Goal: Transaction & Acquisition: Purchase product/service

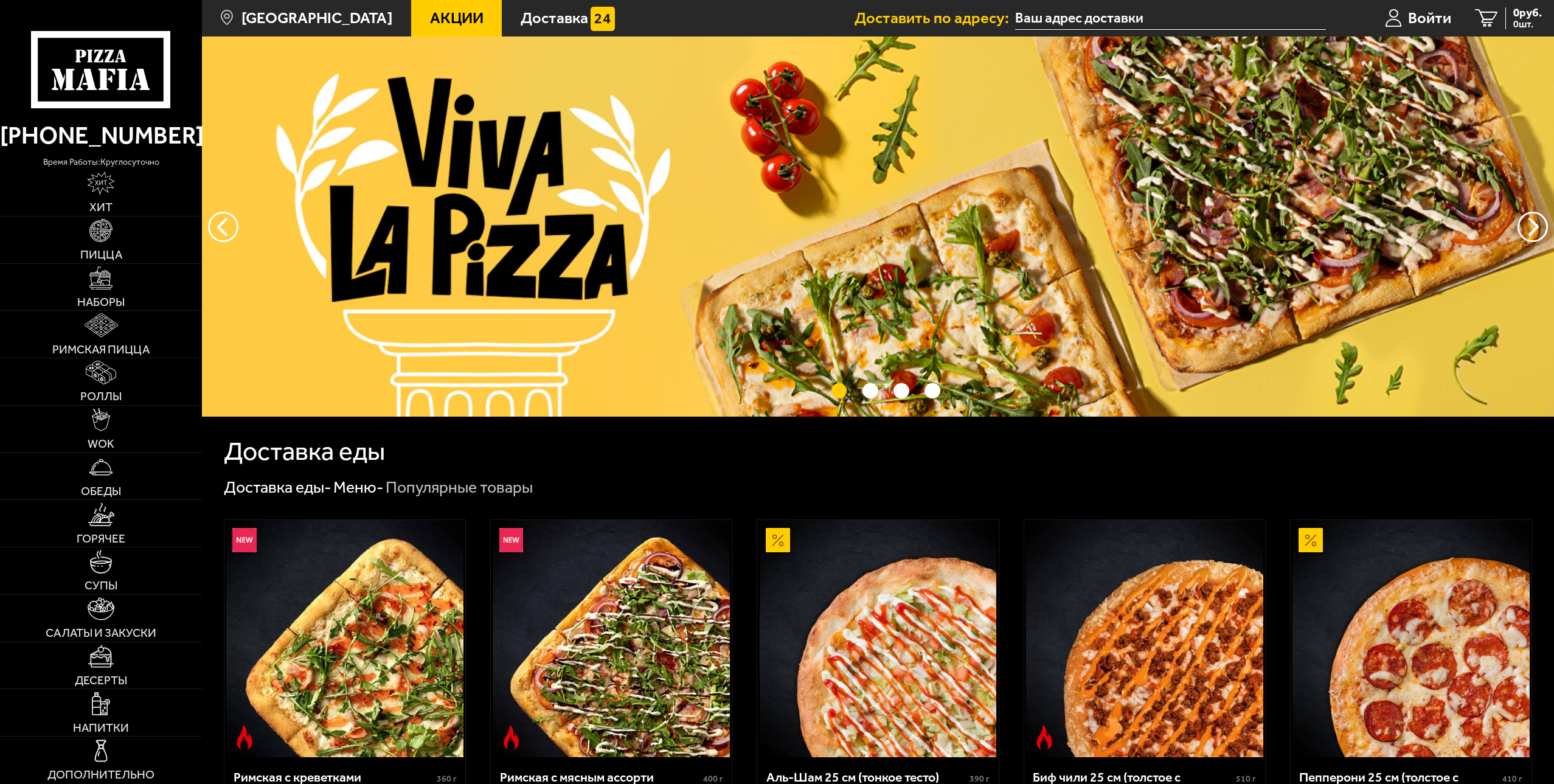
type input "[STREET_ADDRESS], [GEOGRAPHIC_DATA]"
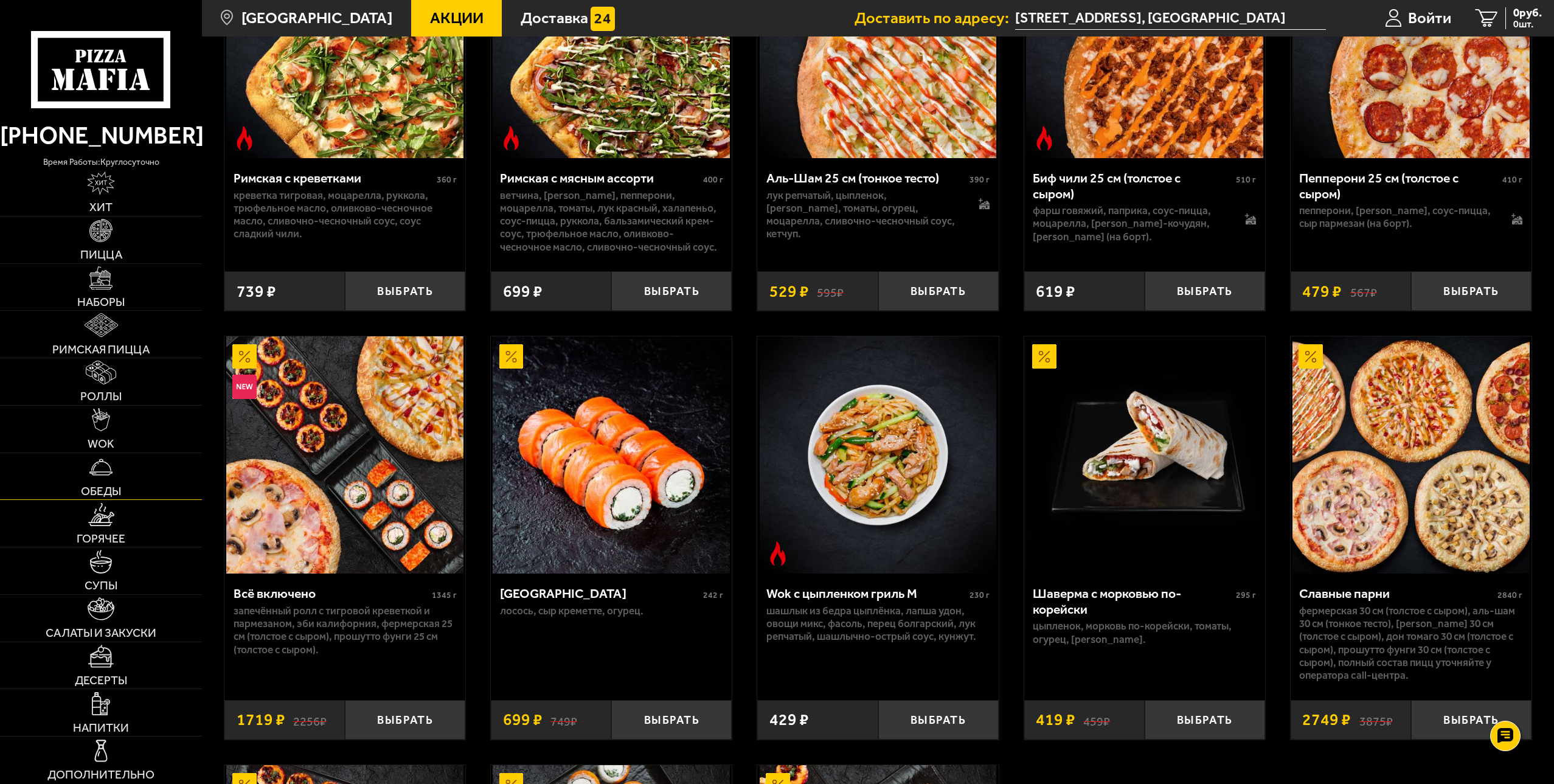
scroll to position [608, 0]
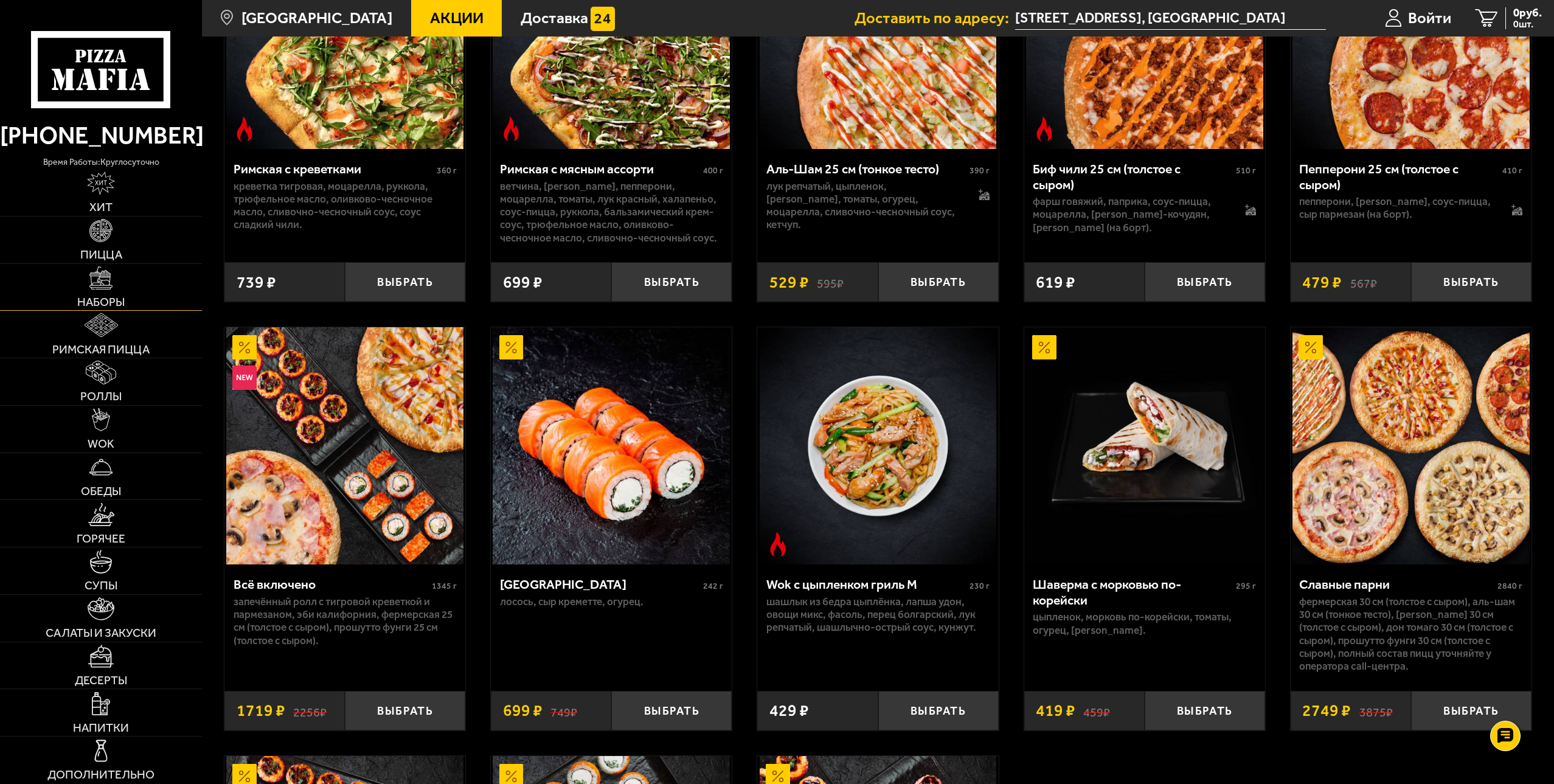
click at [109, 284] on img at bounding box center [101, 278] width 23 height 23
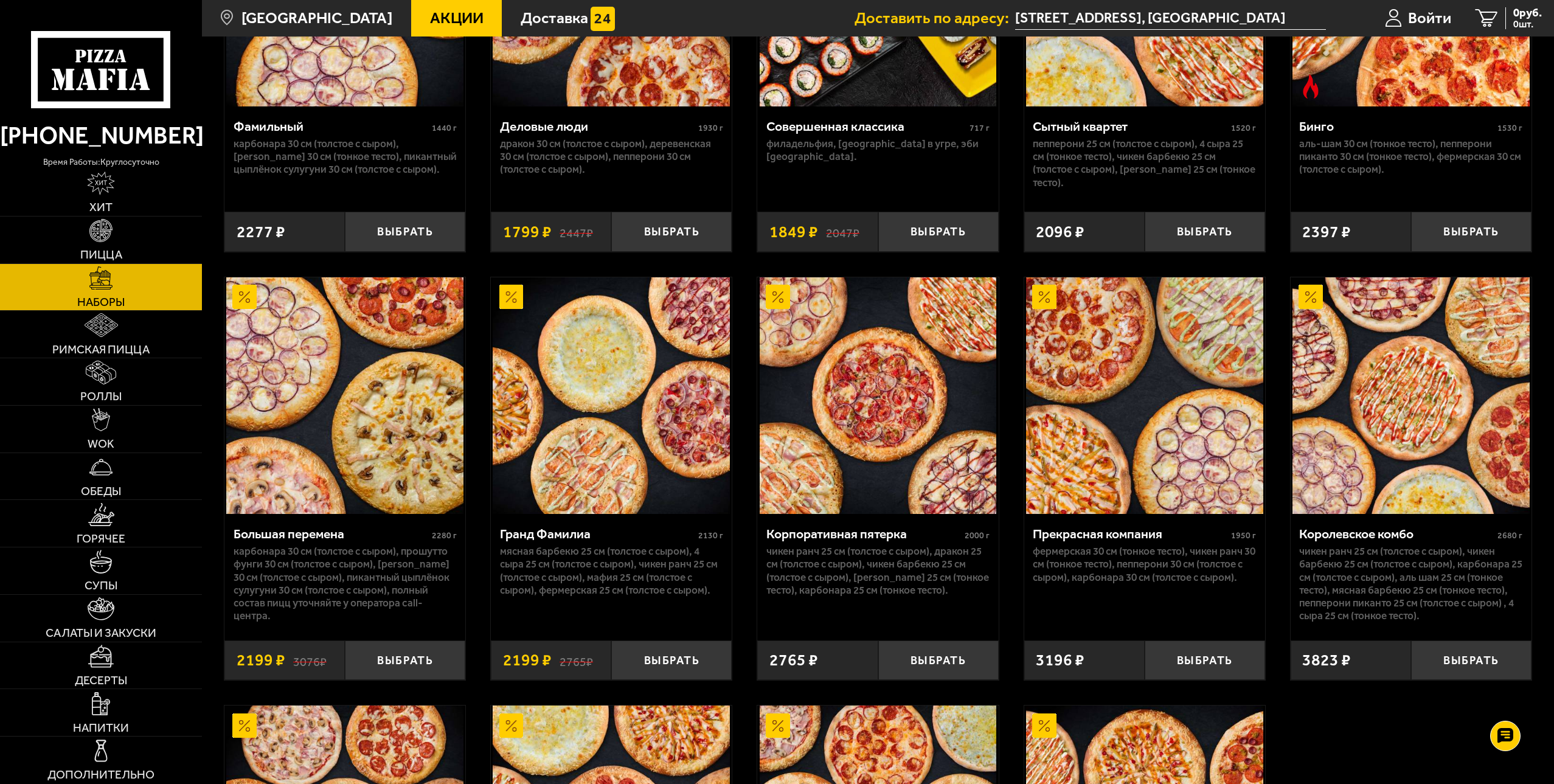
scroll to position [1853, 0]
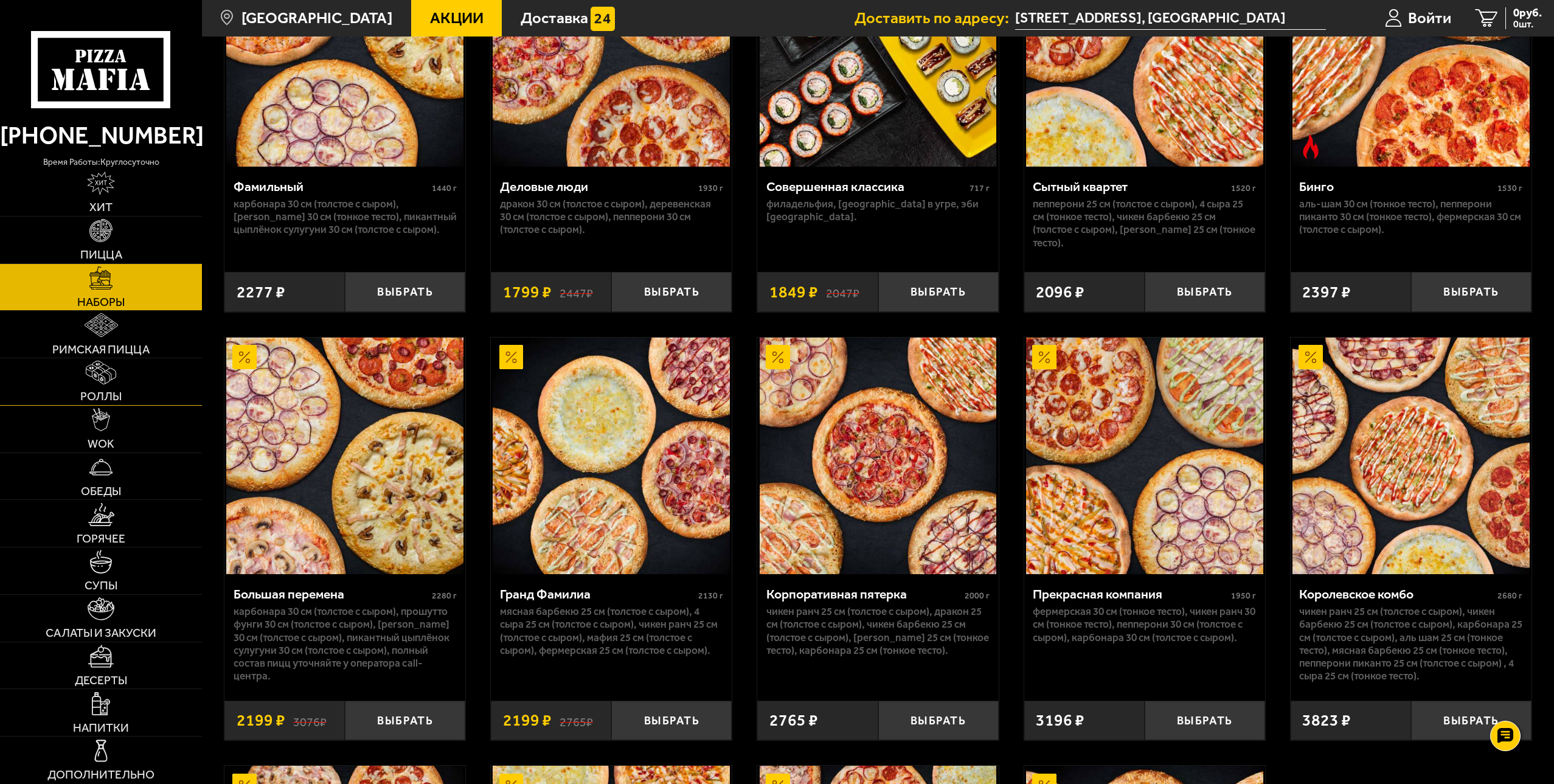
click at [103, 380] on img at bounding box center [101, 372] width 30 height 23
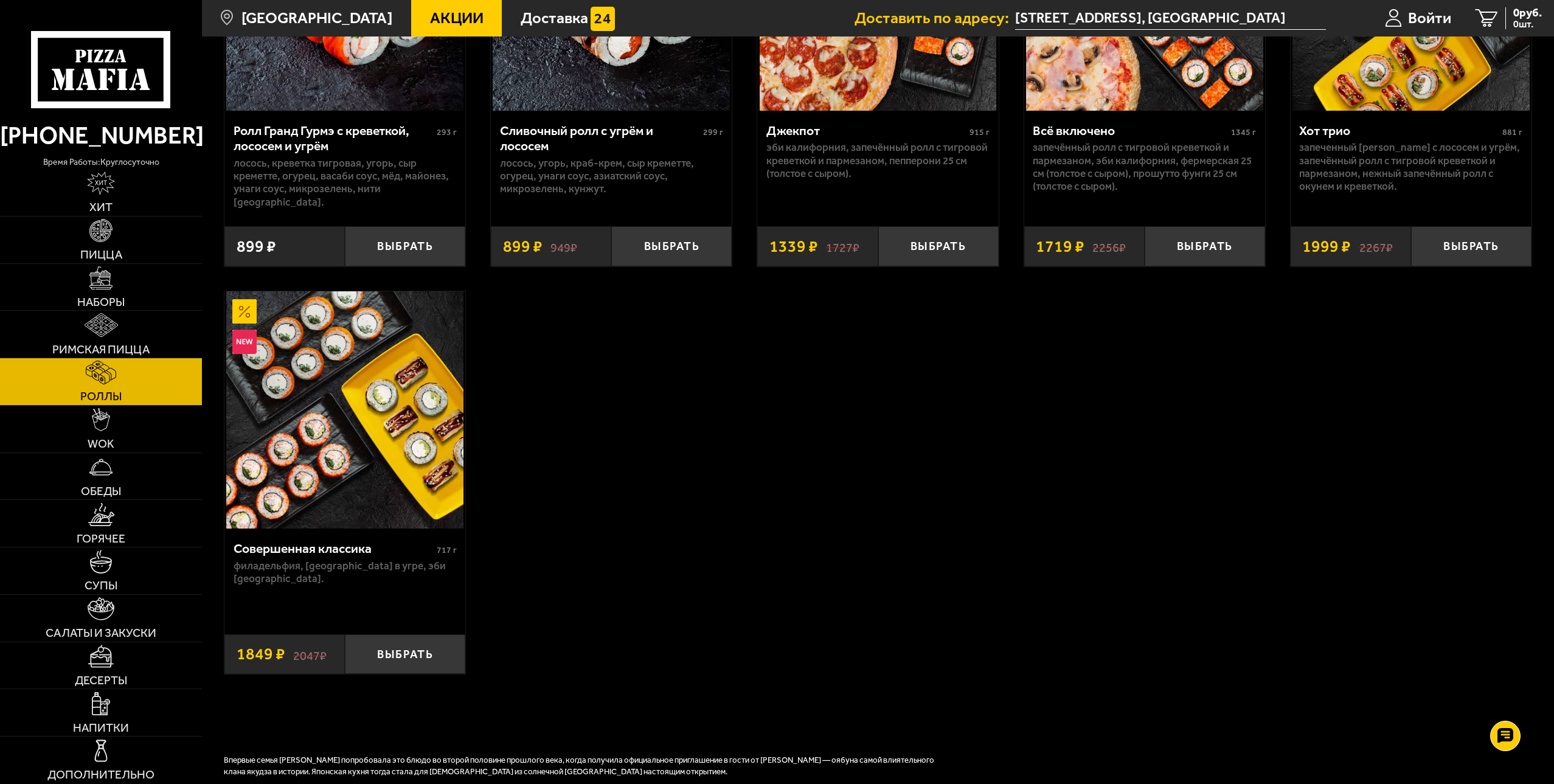
scroll to position [729, 0]
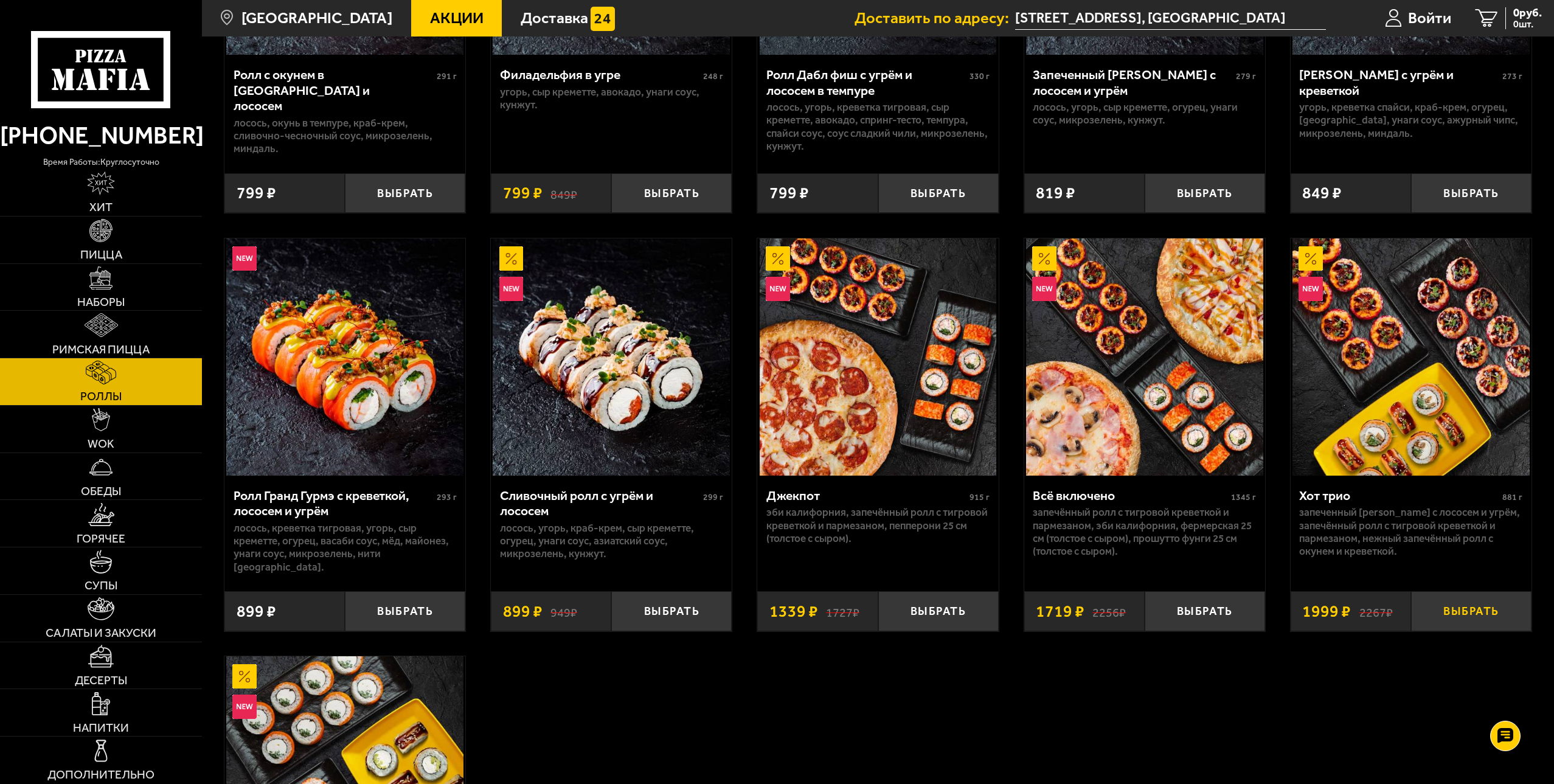
click at [1479, 608] on button "Выбрать" at bounding box center [1471, 610] width 121 height 39
click at [1513, 7] on span "1999 руб." at bounding box center [1518, 13] width 47 height 12
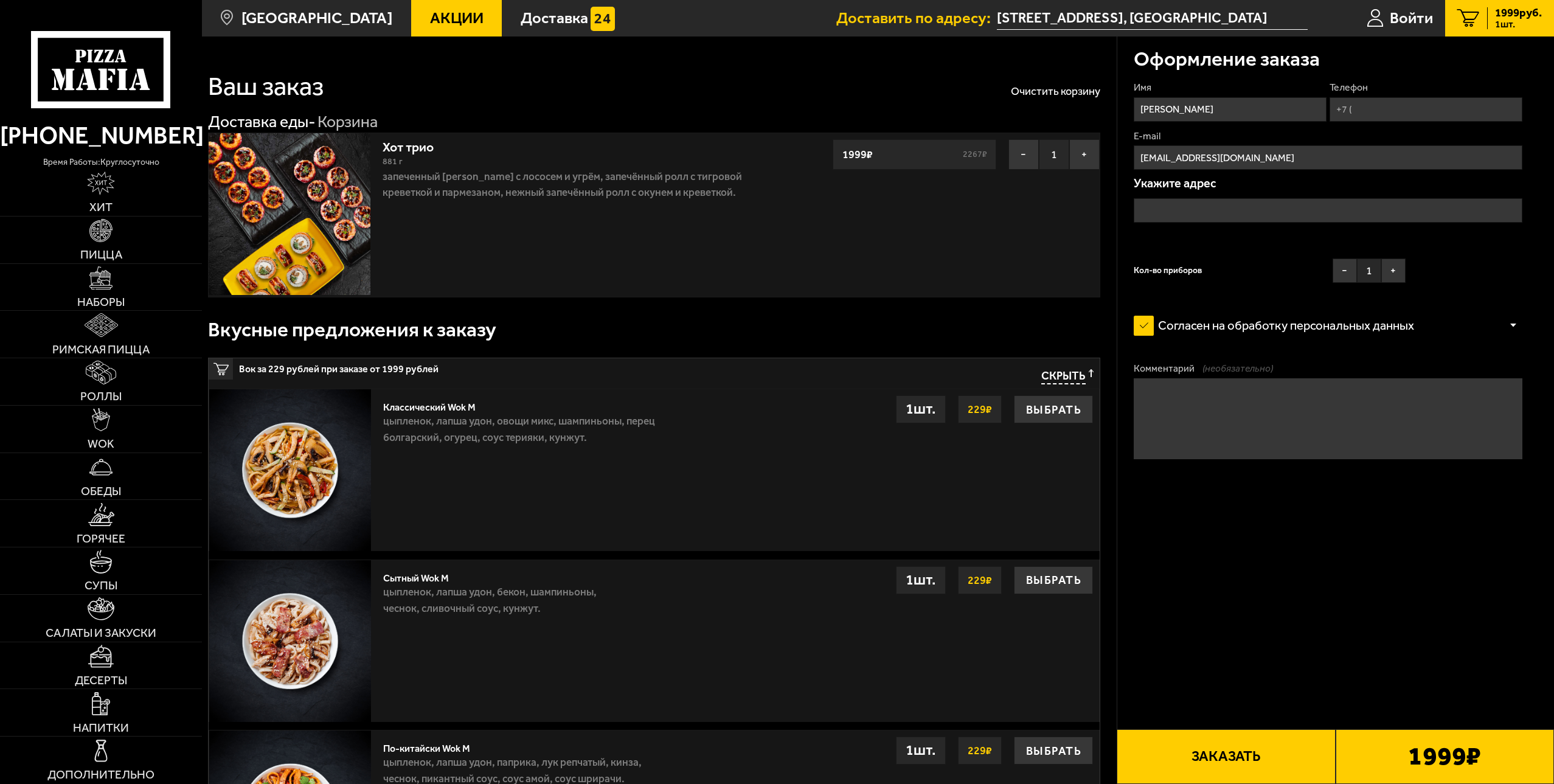
type input "[STREET_ADDRESS], [GEOGRAPHIC_DATA]"
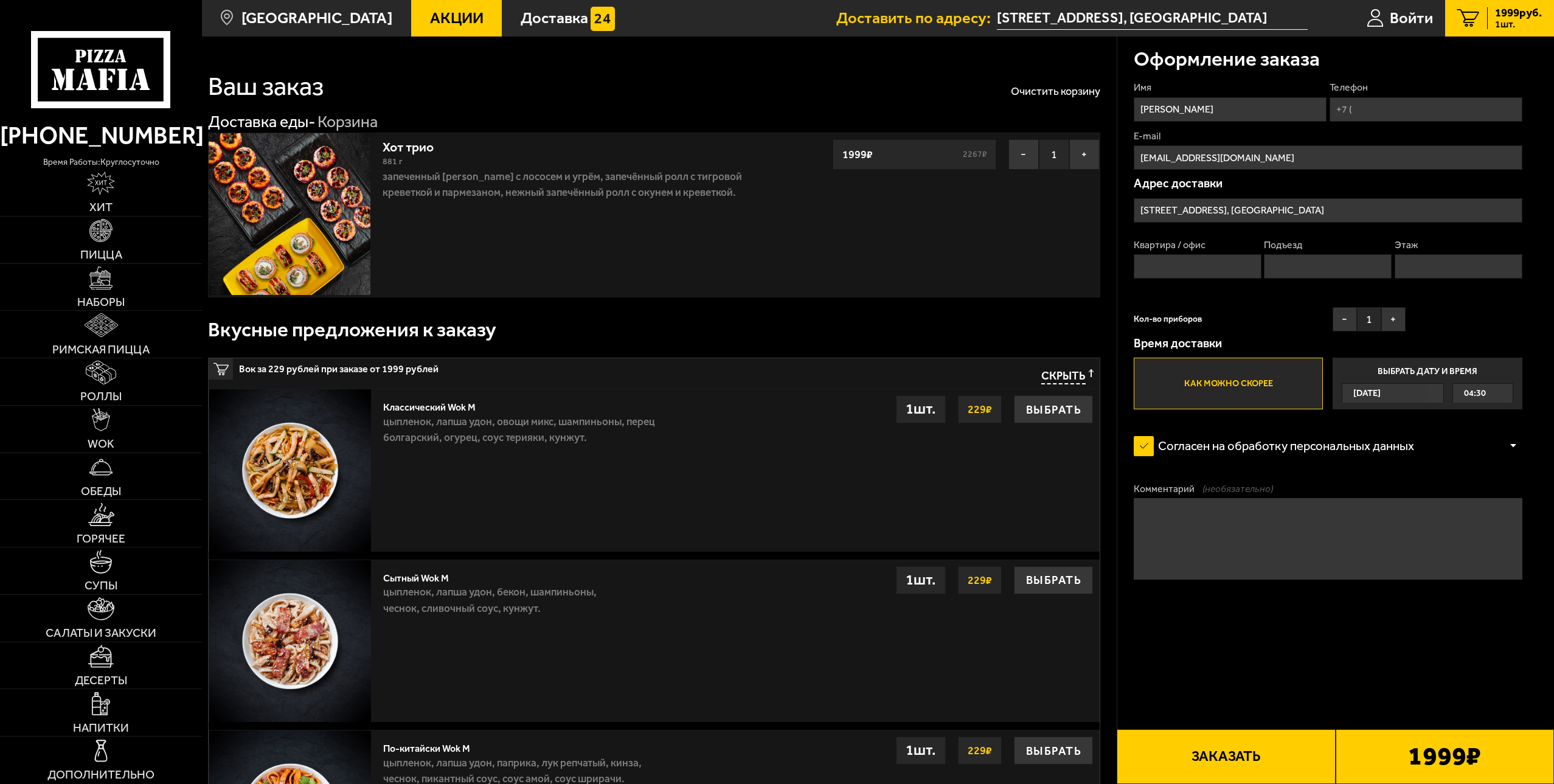
click at [1372, 107] on input "Телефон" at bounding box center [1425, 109] width 192 height 24
type input "[PHONE_NUMBER]"
click at [1183, 265] on input "Квартира / офис" at bounding box center [1197, 266] width 128 height 24
type input "510"
type input "3"
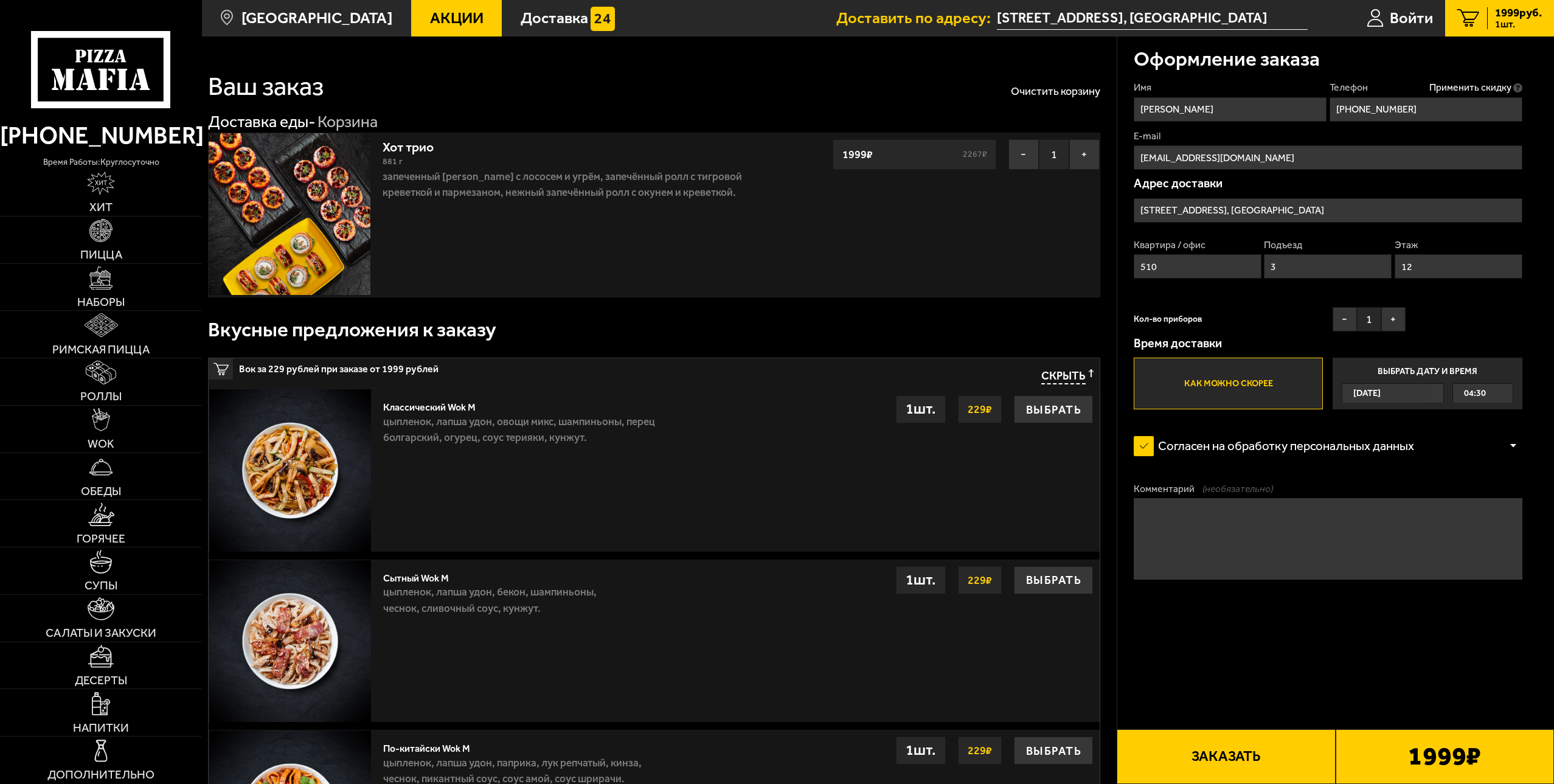
type input "12"
click at [1213, 311] on div "Кол-во приборов − 1 +" at bounding box center [1269, 322] width 272 height 30
click at [1399, 319] on button "+" at bounding box center [1393, 319] width 24 height 24
click at [1481, 393] on span "04:30" at bounding box center [1474, 393] width 21 height 19
click at [0, 0] on input "Выбрать дату и время [DATE] 04:30" at bounding box center [0, 0] width 0 height 0
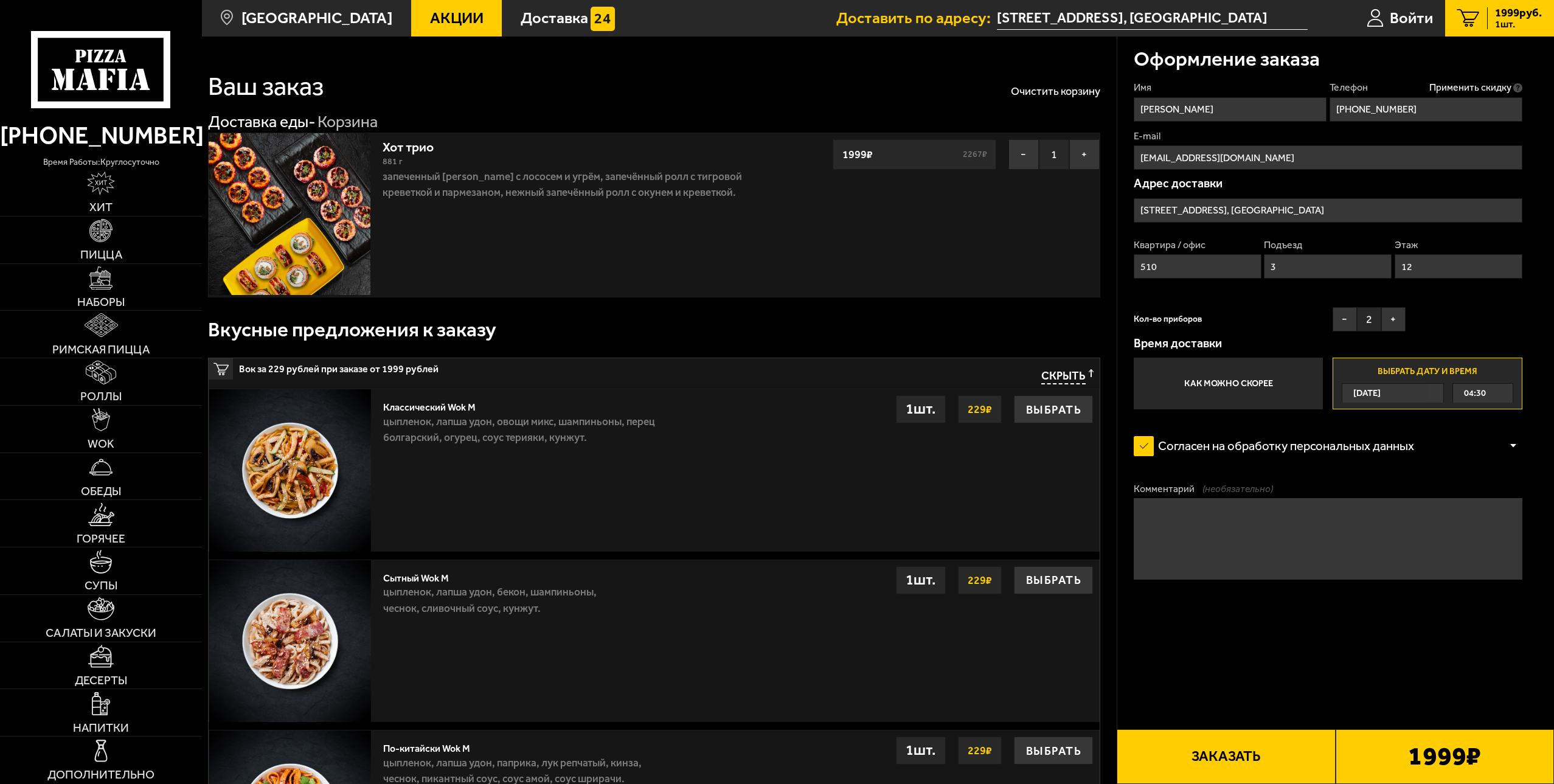
click at [1481, 393] on span "04:30" at bounding box center [1474, 393] width 21 height 19
click at [1342, 544] on textarea "Комментарий (необязательно)" at bounding box center [1328, 538] width 388 height 81
click at [1367, 473] on form "Имя [PERSON_NAME] Телефон Применить скидку Вы будете зарегистрированы автоматич…" at bounding box center [1328, 377] width 388 height 592
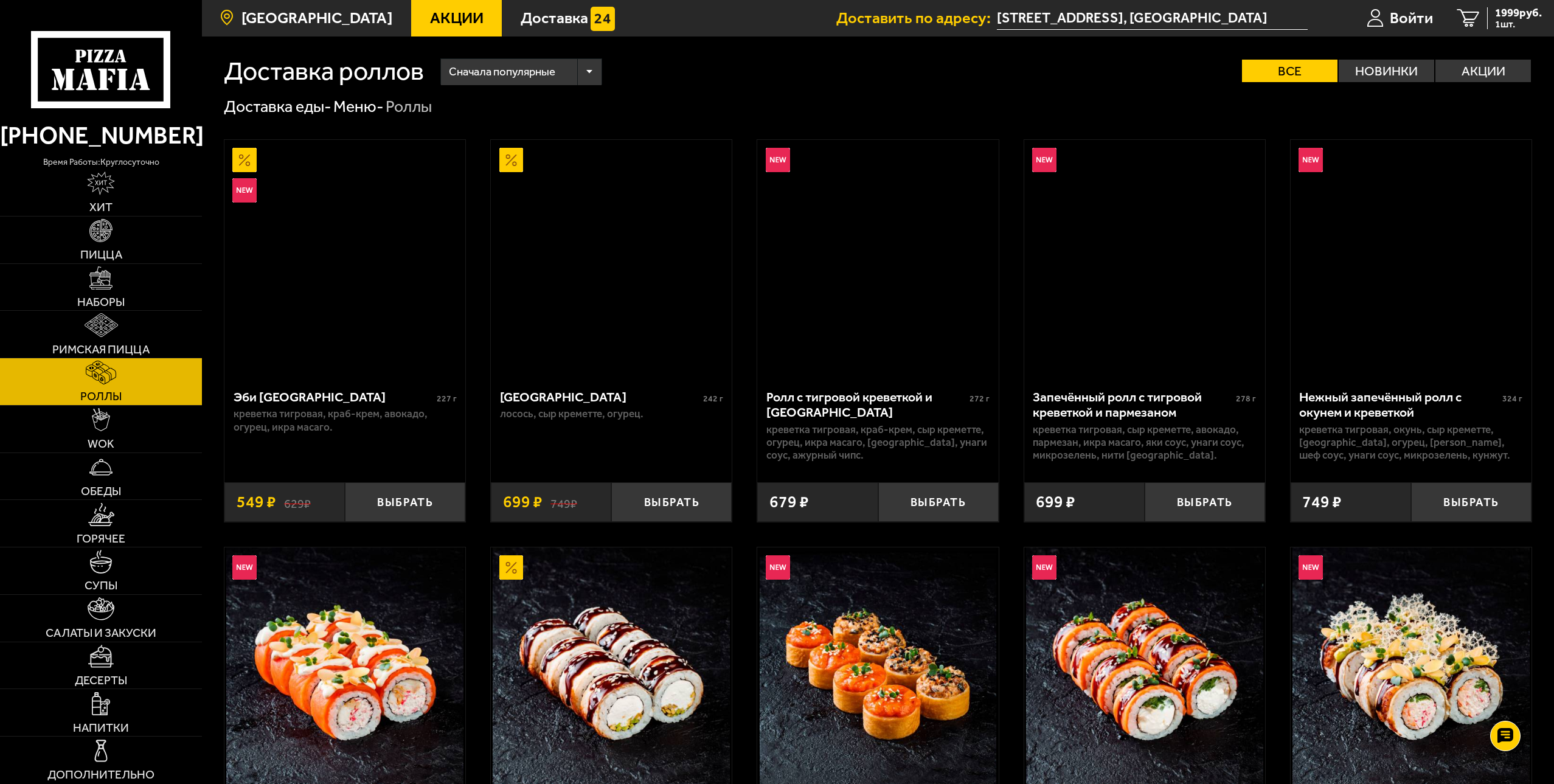
scroll to position [729, 0]
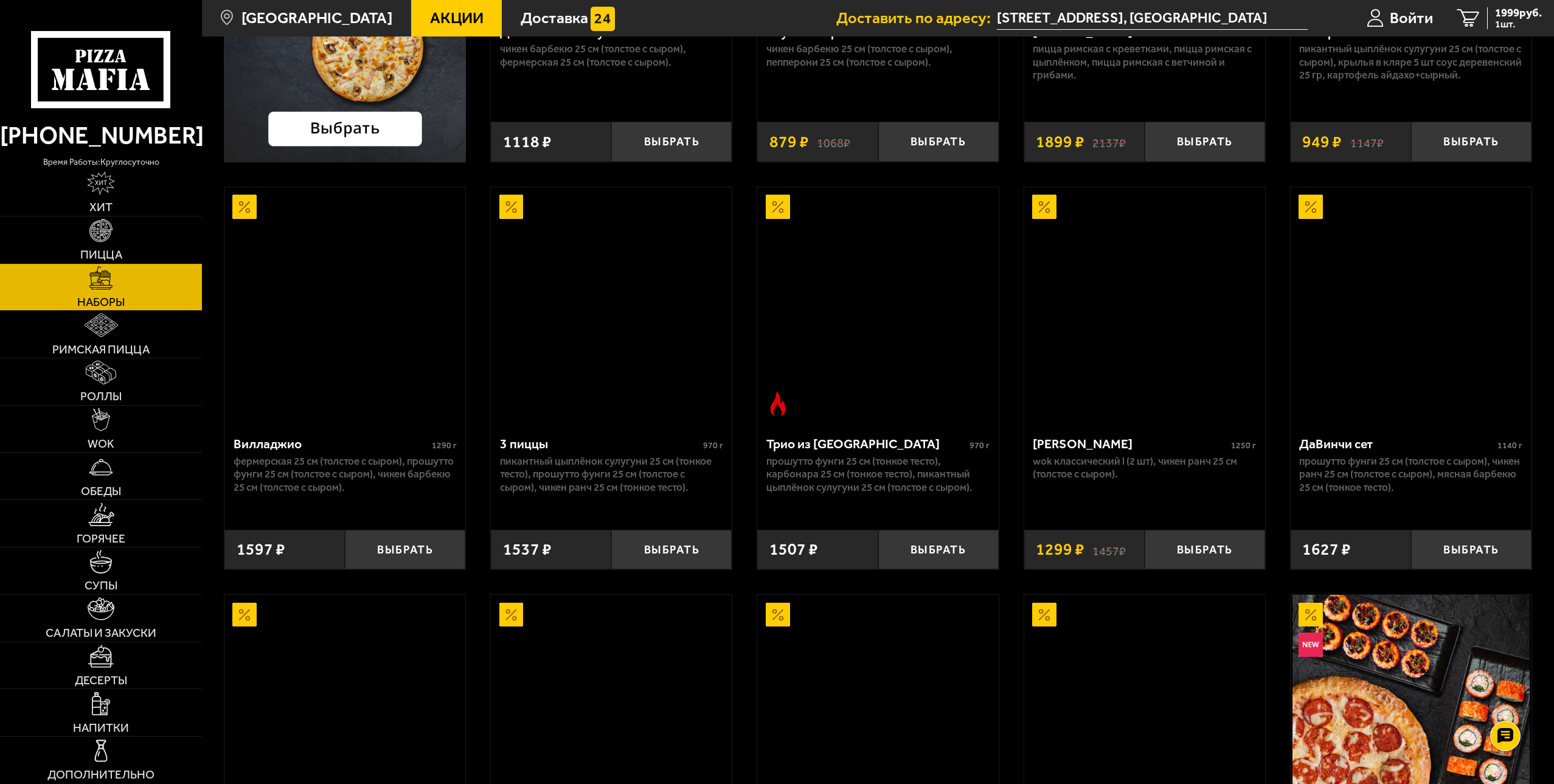
scroll to position [1853, 0]
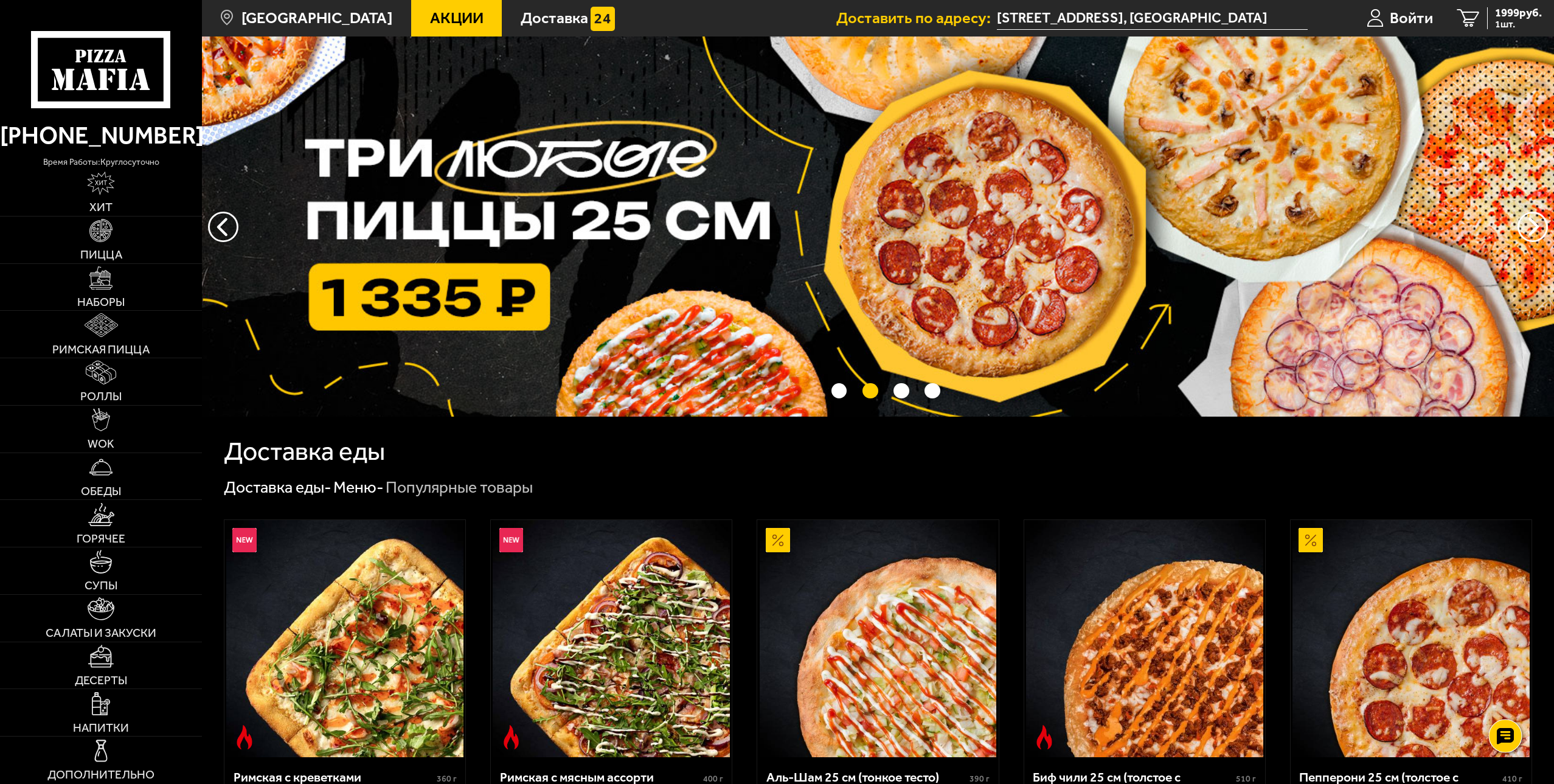
click at [1499, 728] on use at bounding box center [1506, 736] width 18 height 17
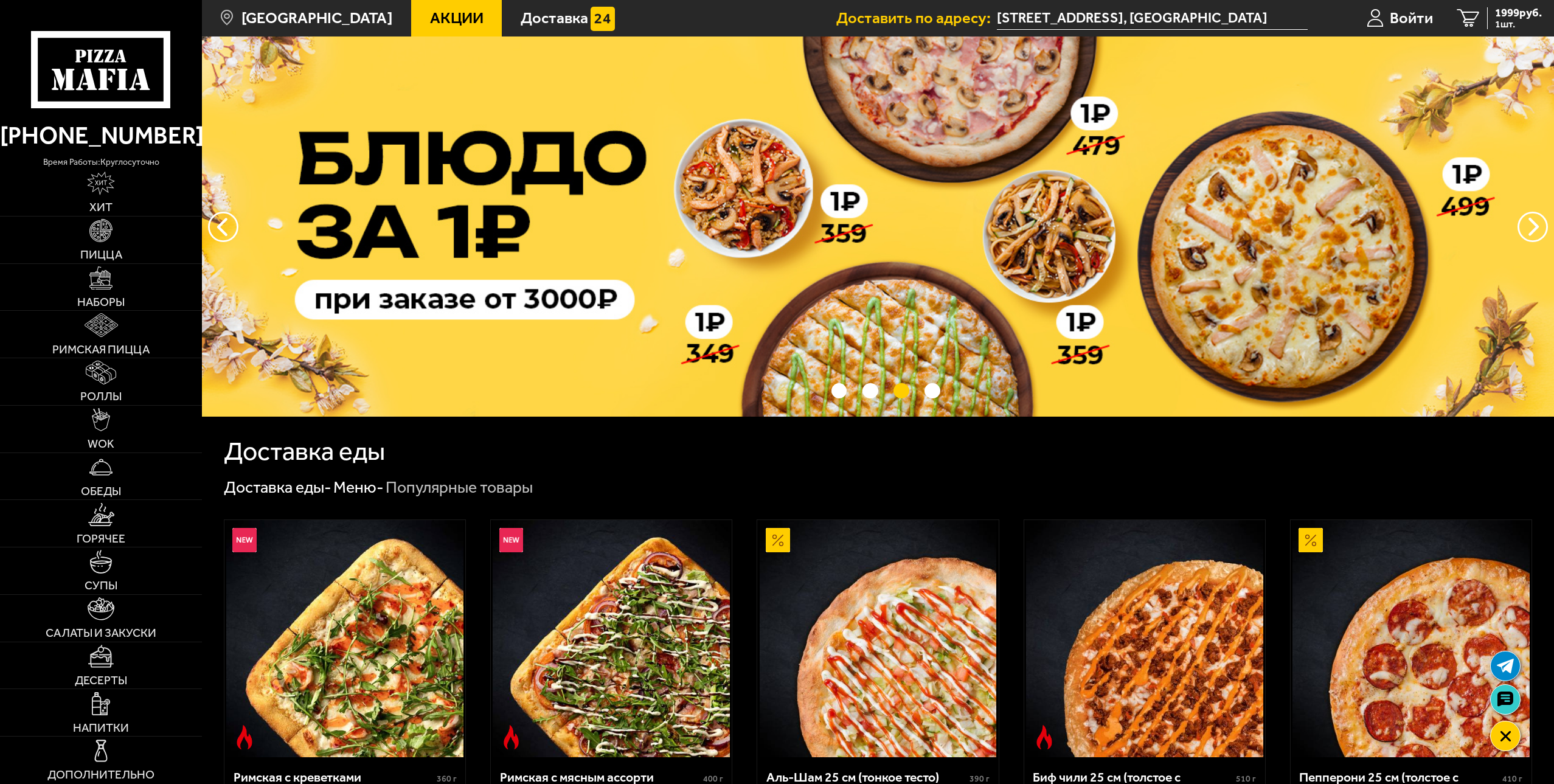
click at [1496, 691] on link at bounding box center [1505, 699] width 30 height 30
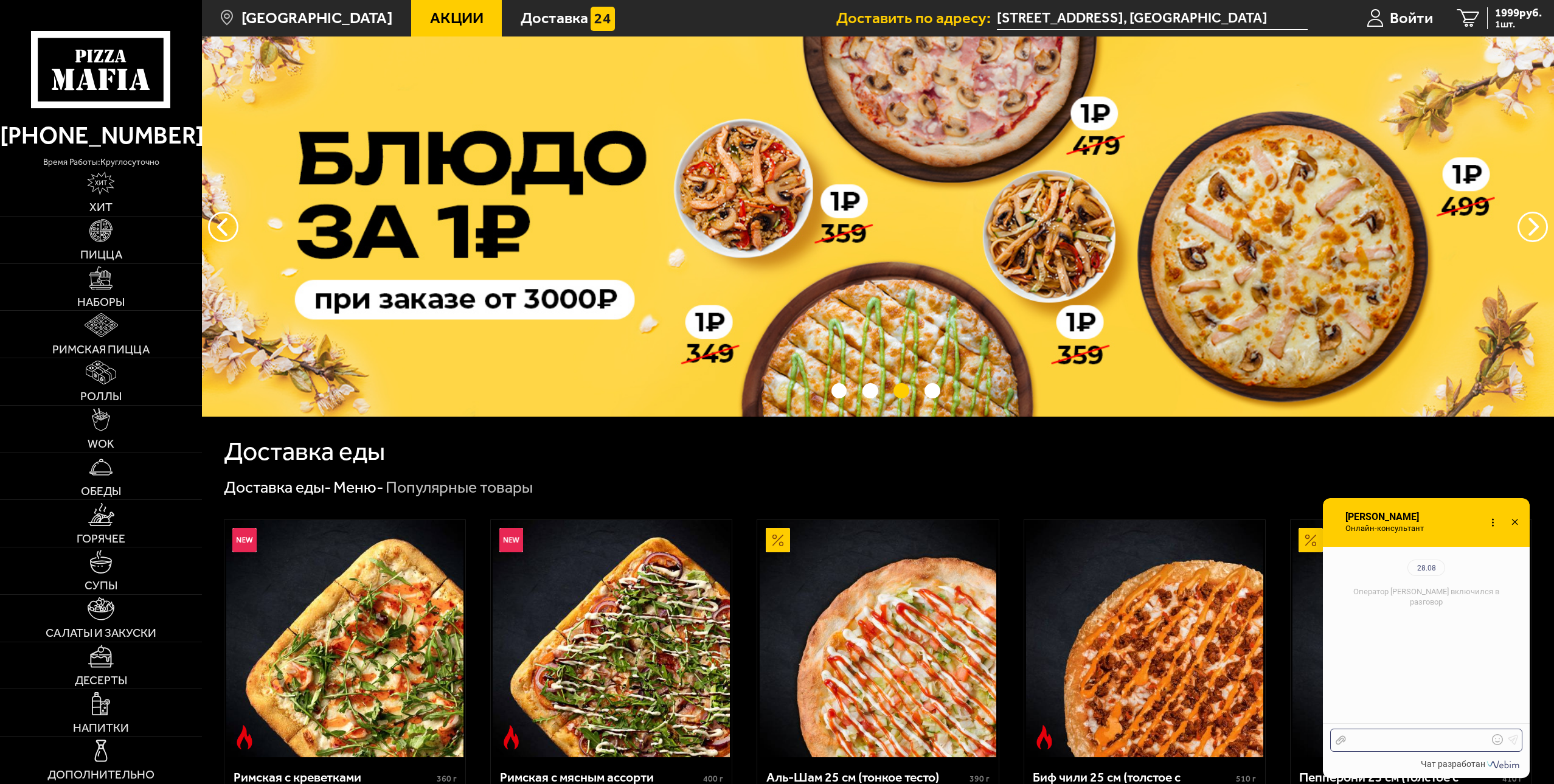
scroll to position [132, 0]
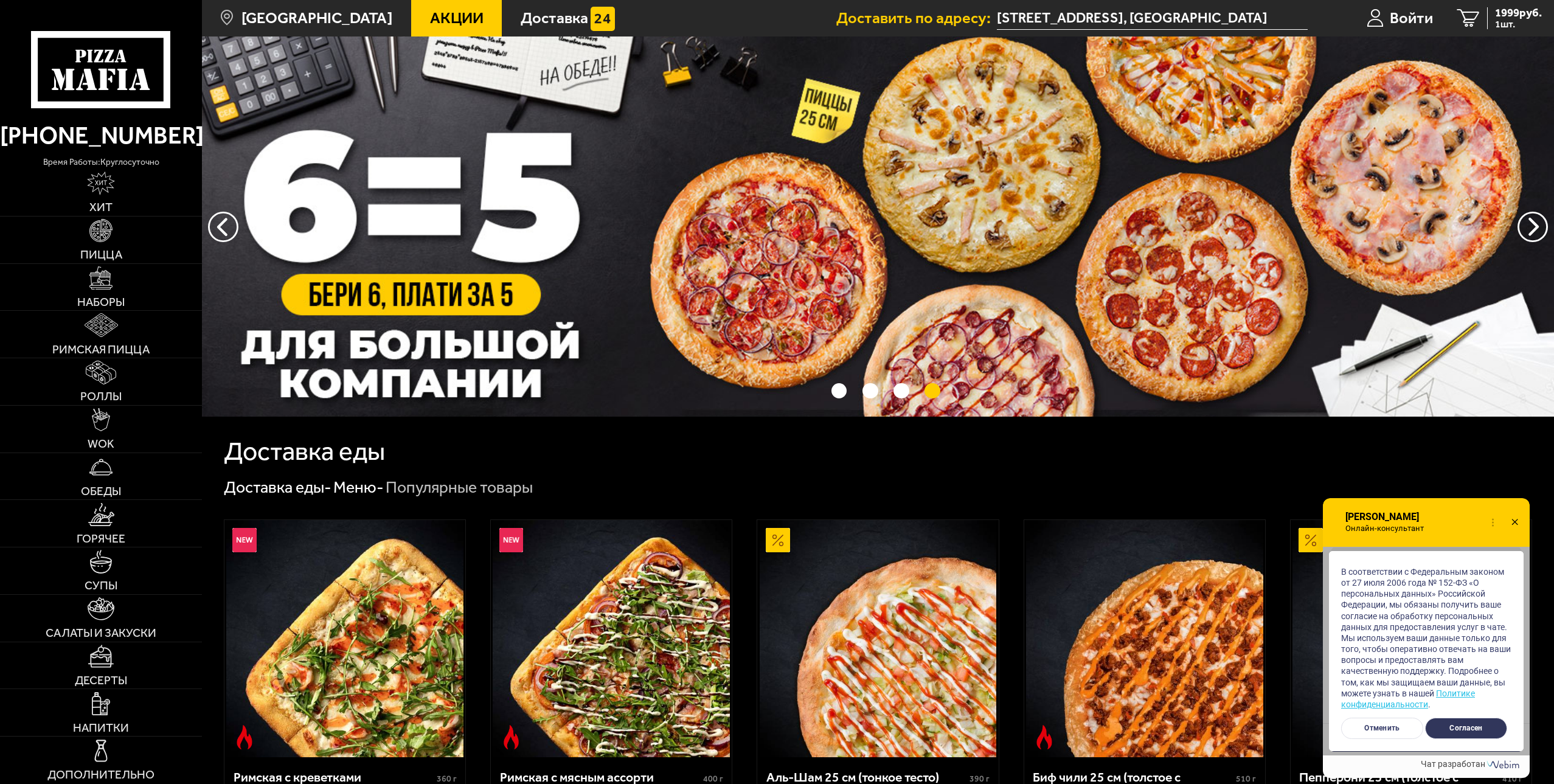
click at [1468, 727] on button "Согласен" at bounding box center [1466, 729] width 82 height 21
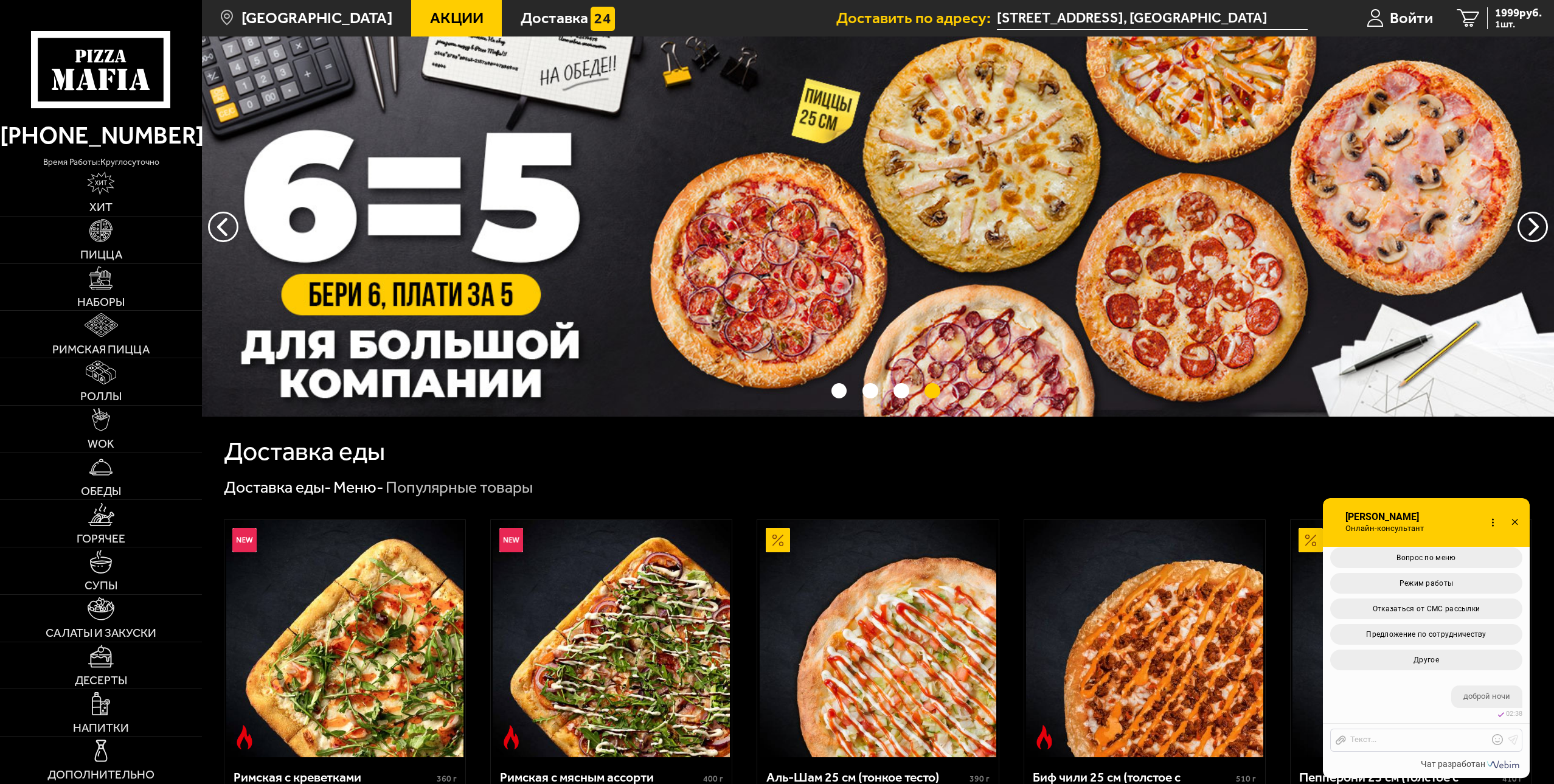
click at [1387, 747] on div "Отправить файл Текст..." at bounding box center [1426, 740] width 192 height 23
click at [1375, 741] on div at bounding box center [1417, 740] width 142 height 11
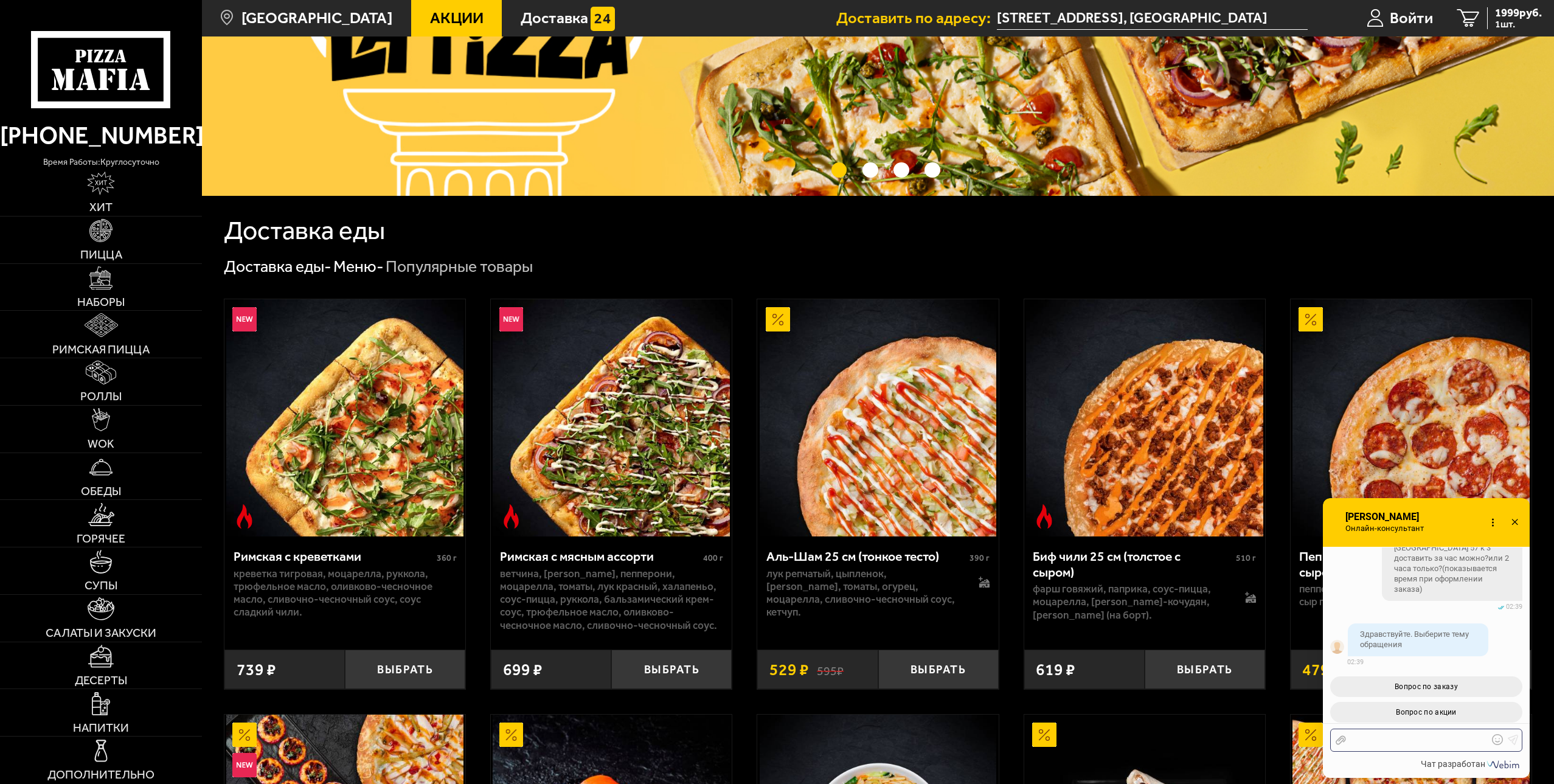
scroll to position [0, 0]
